Goal: Find specific page/section: Find specific page/section

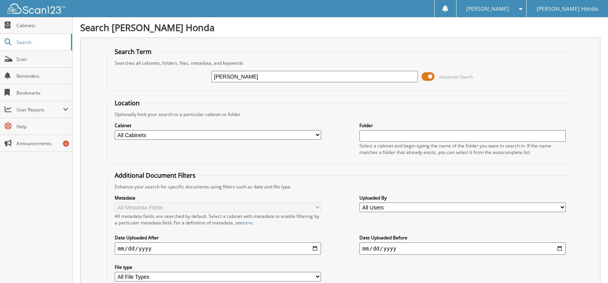
type input "[PERSON_NAME]"
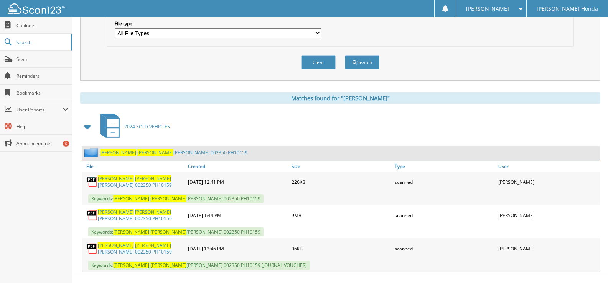
scroll to position [256, 0]
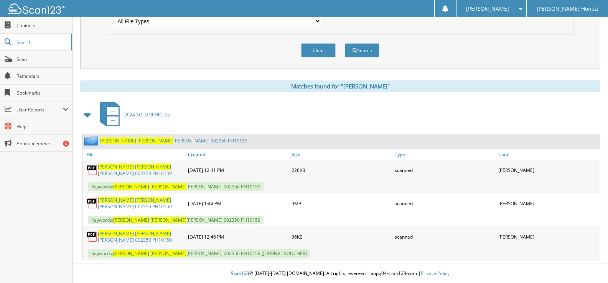
click at [135, 232] on span "PATRICIA" at bounding box center [153, 233] width 36 height 7
click at [135, 203] on span "PATRICIA" at bounding box center [153, 200] width 36 height 7
